Goal: Transaction & Acquisition: Book appointment/travel/reservation

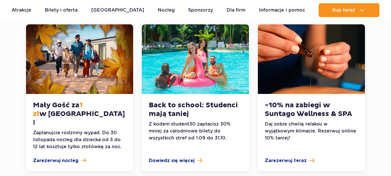
scroll to position [145, 0]
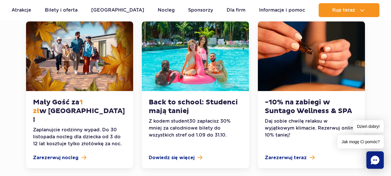
click at [257, 135] on div "-10% na zabiegi w Suntago Wellness & SPA Daj sobie chwilę relaksu w wyjątkowym …" at bounding box center [312, 94] width 116 height 147
click at [253, 90] on div "Back to school: Studenci mają taniej Z kodem student30 zapłacisz 30% mniej za c…" at bounding box center [196, 94] width 116 height 147
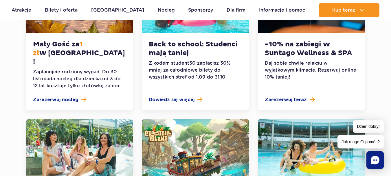
scroll to position [0, 0]
